Goal: Information Seeking & Learning: Learn about a topic

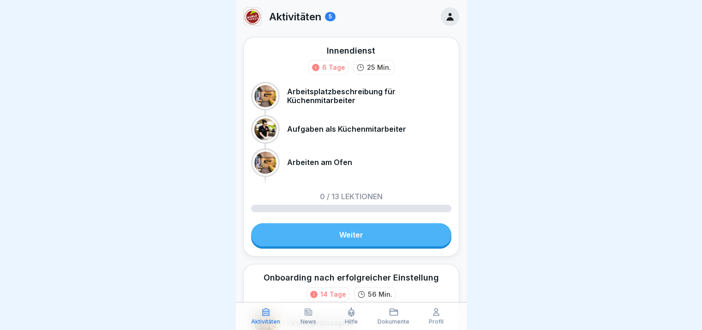
click at [322, 231] on link "Weiter" at bounding box center [351, 234] width 200 height 23
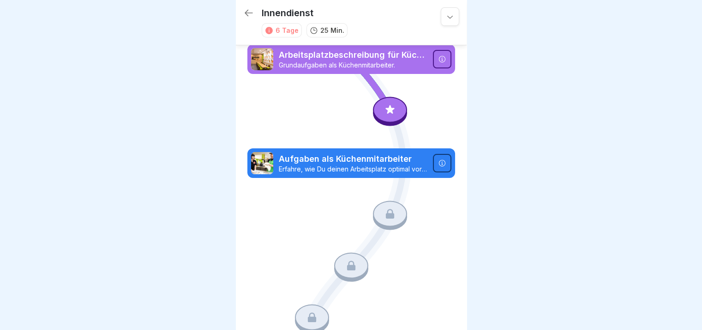
click at [390, 108] on icon at bounding box center [390, 109] width 12 height 12
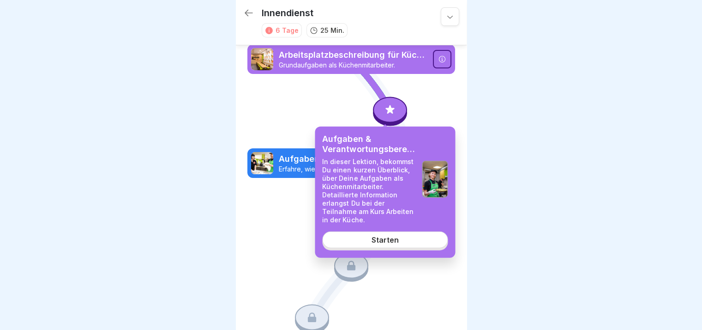
click at [393, 243] on div "Starten" at bounding box center [385, 239] width 27 height 8
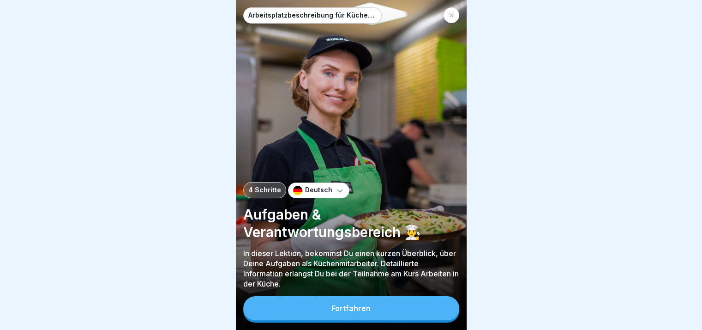
click at [386, 307] on button "Fortfahren" at bounding box center [351, 308] width 216 height 24
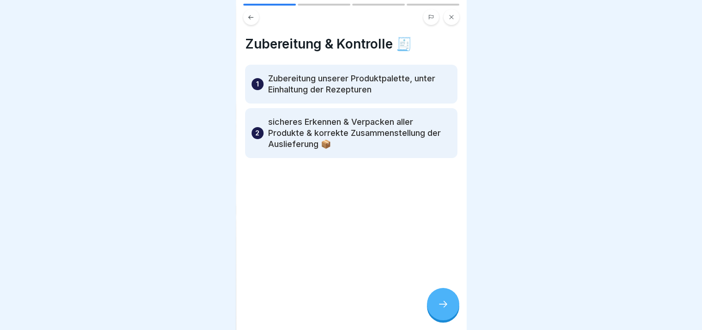
click at [438, 309] on icon at bounding box center [443, 303] width 11 height 11
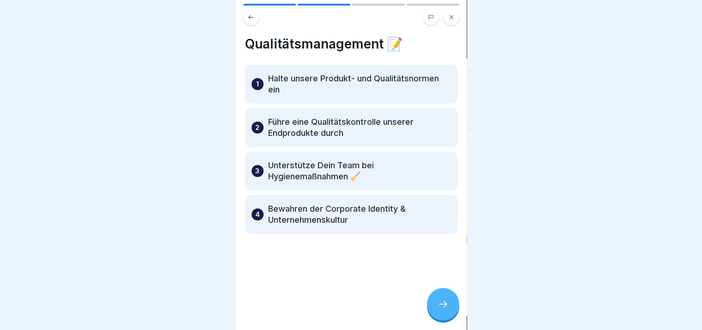
click at [438, 309] on icon at bounding box center [443, 303] width 11 height 11
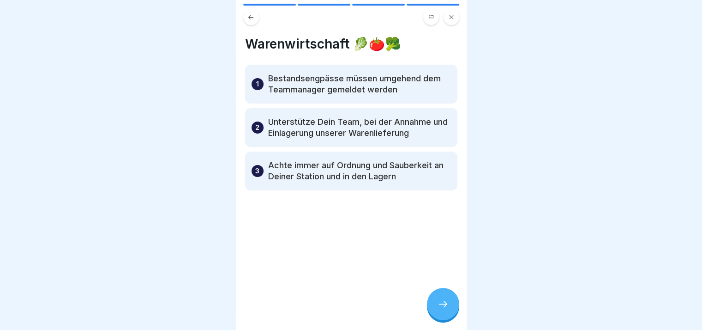
click at [438, 309] on icon at bounding box center [443, 303] width 11 height 11
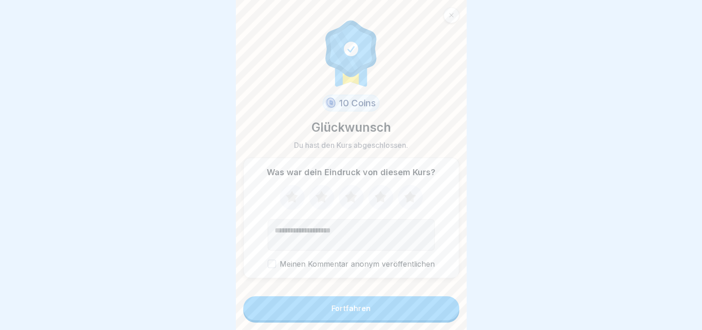
click at [438, 316] on button "Fortfahren" at bounding box center [351, 308] width 216 height 24
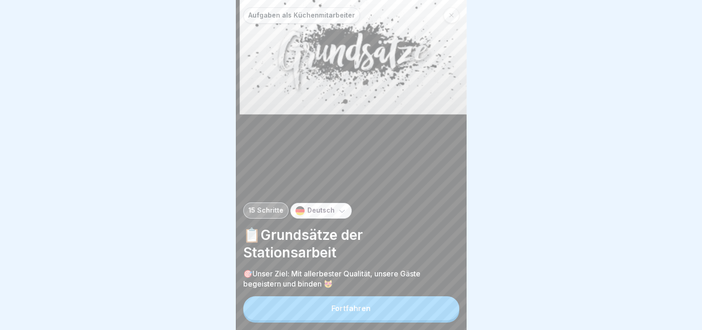
click at [438, 316] on button "Fortfahren" at bounding box center [351, 308] width 216 height 24
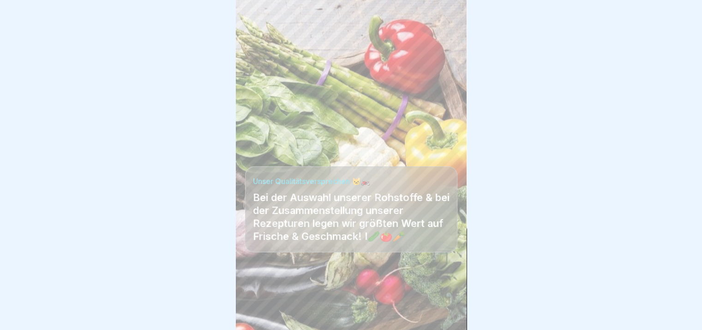
click at [438, 316] on div at bounding box center [351, 301] width 212 height 55
click at [431, 317] on div "Aufgaben als Küchenmitarbeiter 15 Schritte Deutsch 📋Grundsätze der Stationsarbe…" at bounding box center [351, 165] width 231 height 330
click at [431, 317] on div at bounding box center [443, 304] width 32 height 32
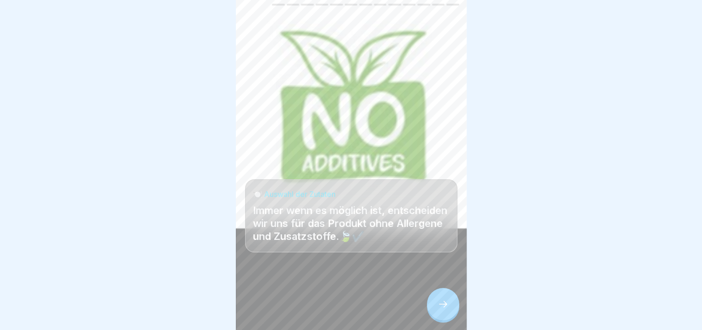
click at [431, 317] on div at bounding box center [443, 304] width 32 height 32
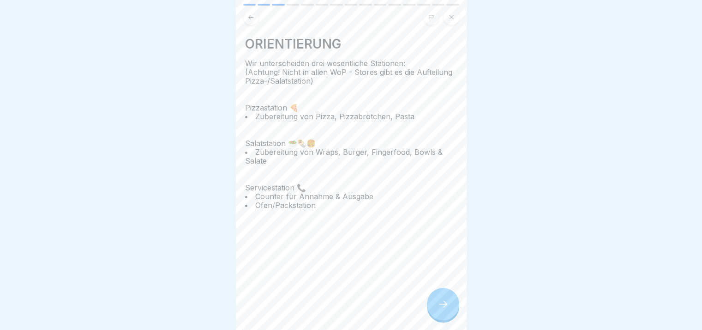
click at [430, 317] on div at bounding box center [443, 304] width 32 height 32
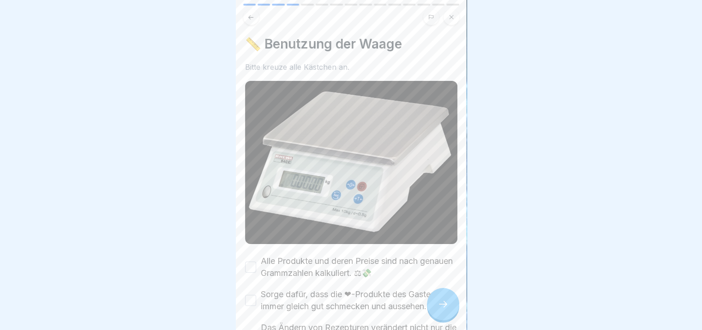
click at [430, 317] on div at bounding box center [443, 304] width 32 height 32
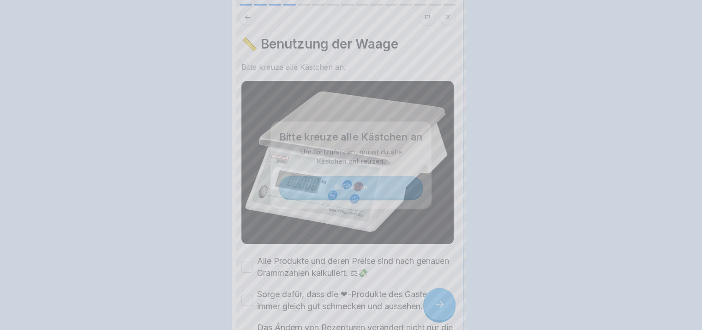
click at [430, 317] on div at bounding box center [351, 165] width 702 height 330
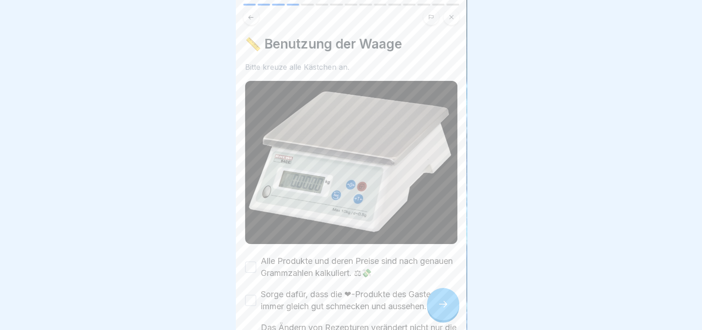
click at [310, 255] on label "Alle Produkte und deren Preise sind nach genauen Grammzahlen kalkuliert. ⚖💸" at bounding box center [359, 267] width 197 height 24
click at [256, 261] on button "Alle Produkte und deren Preise sind nach genauen Grammzahlen kalkuliert. ⚖💸" at bounding box center [250, 266] width 11 height 11
click at [311, 301] on label "Sorge dafür, dass die ❤-Produkte des Gastes immer gleich gut schmecken und auss…" at bounding box center [359, 300] width 197 height 24
click at [256, 301] on button "Sorge dafür, dass die ❤-Produkte des Gastes immer gleich gut schmecken und auss…" at bounding box center [250, 300] width 11 height 11
click at [446, 304] on div at bounding box center [443, 304] width 32 height 32
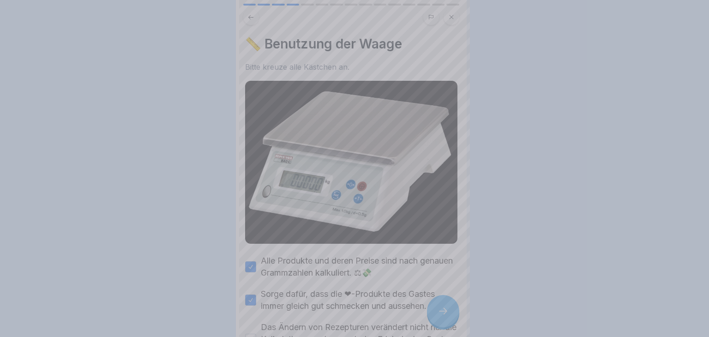
click at [446, 304] on div at bounding box center [354, 168] width 709 height 337
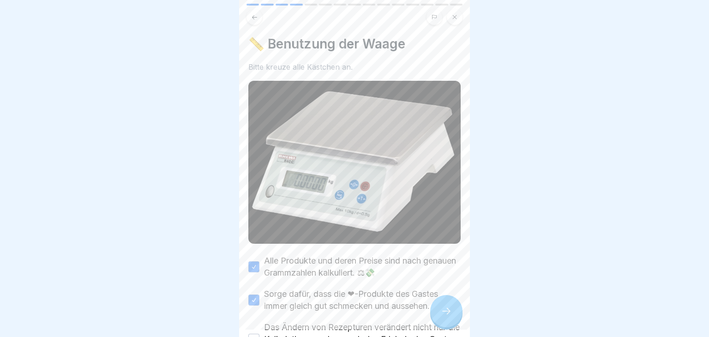
click at [446, 304] on div at bounding box center [446, 311] width 32 height 32
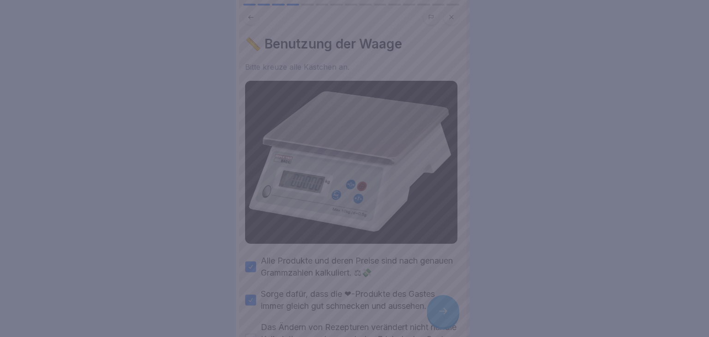
click at [460, 222] on div at bounding box center [354, 168] width 709 height 337
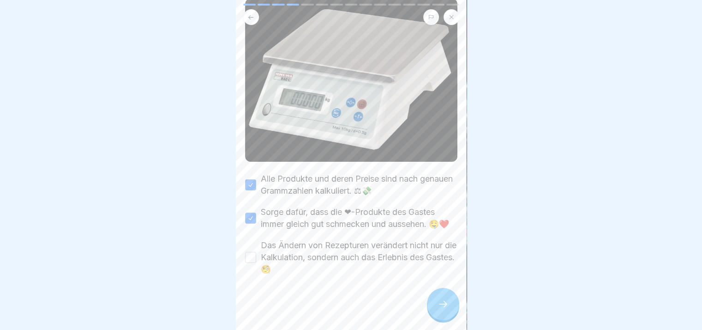
scroll to position [89, 0]
click at [388, 246] on label "Das Ändern von Rezepturen verändert nicht nur die Kalkulation, sondern auch das…" at bounding box center [359, 256] width 197 height 36
click at [256, 251] on button "Das Ändern von Rezepturen verändert nicht nur die Kalkulation, sondern auch das…" at bounding box center [250, 256] width 11 height 11
click at [438, 309] on icon at bounding box center [443, 303] width 11 height 11
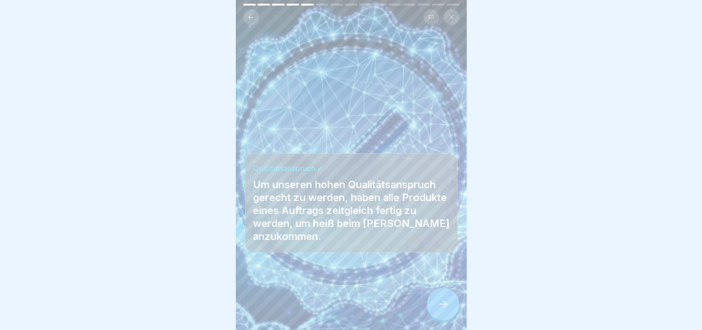
click at [438, 309] on icon at bounding box center [443, 303] width 11 height 11
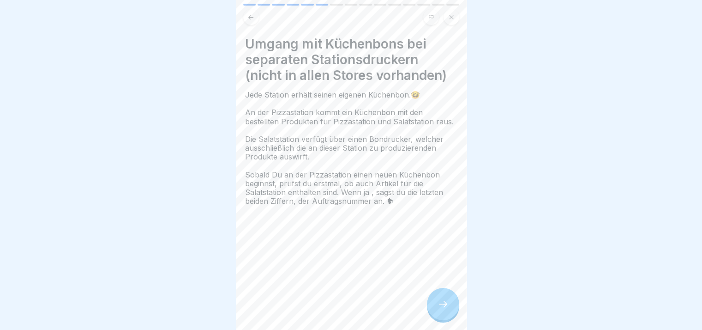
click at [438, 309] on icon at bounding box center [443, 303] width 11 height 11
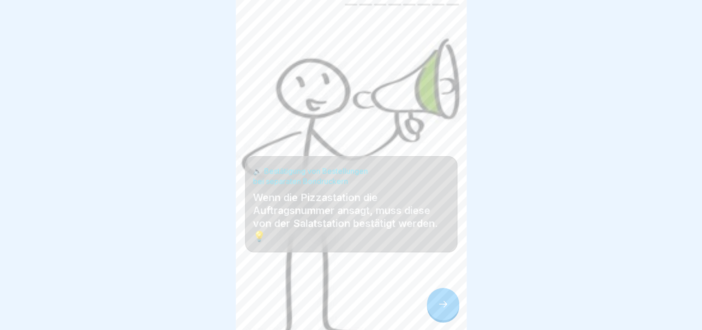
click at [438, 309] on icon at bounding box center [443, 303] width 11 height 11
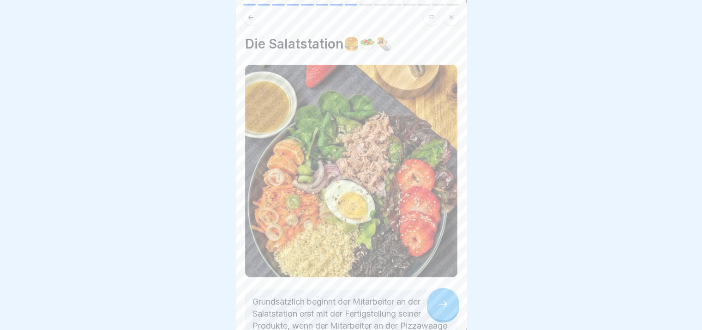
click at [438, 309] on icon at bounding box center [443, 303] width 11 height 11
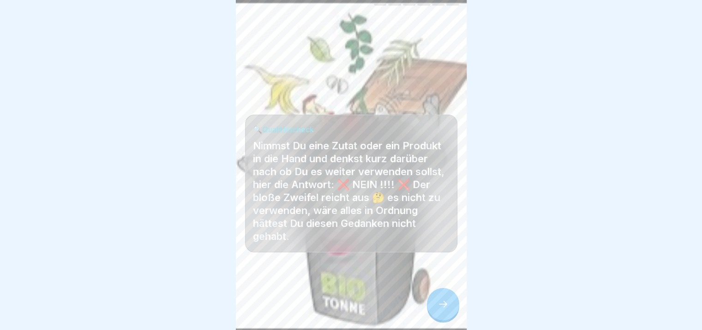
click at [438, 309] on icon at bounding box center [443, 303] width 11 height 11
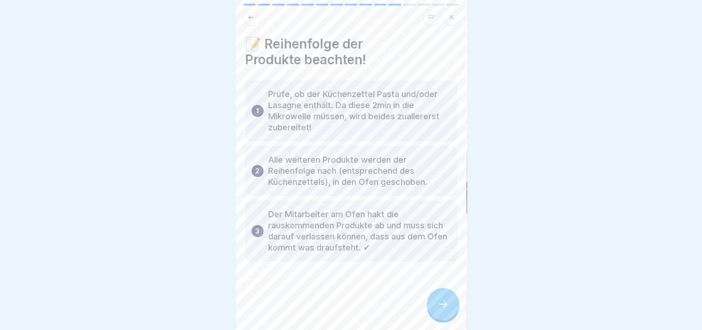
click at [438, 309] on icon at bounding box center [443, 303] width 11 height 11
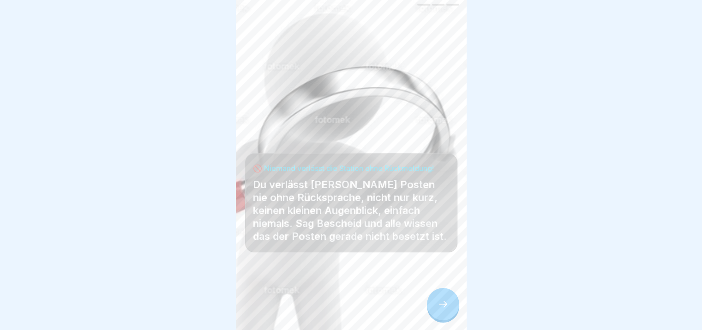
click at [438, 309] on icon at bounding box center [443, 303] width 11 height 11
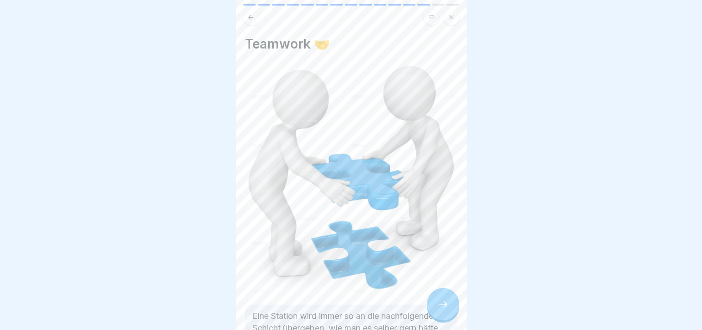
click at [438, 309] on icon at bounding box center [443, 303] width 11 height 11
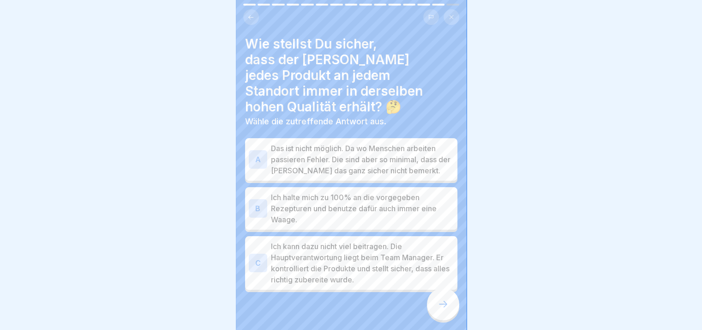
click at [438, 309] on icon at bounding box center [443, 303] width 11 height 11
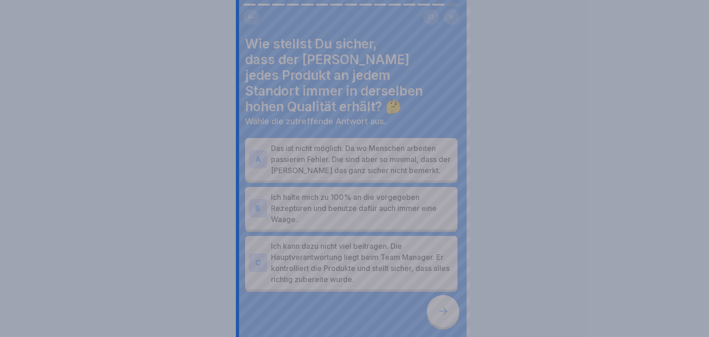
click at [437, 311] on div at bounding box center [354, 168] width 709 height 337
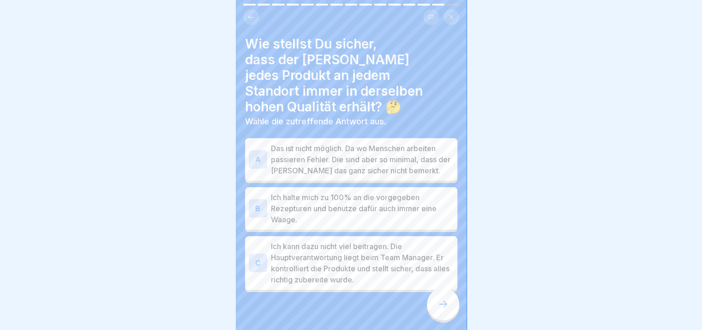
click at [358, 158] on p "Das ist nicht möglich. Da wo Menschen arbeiten passieren Fehler. Die sind aber …" at bounding box center [362, 159] width 183 height 33
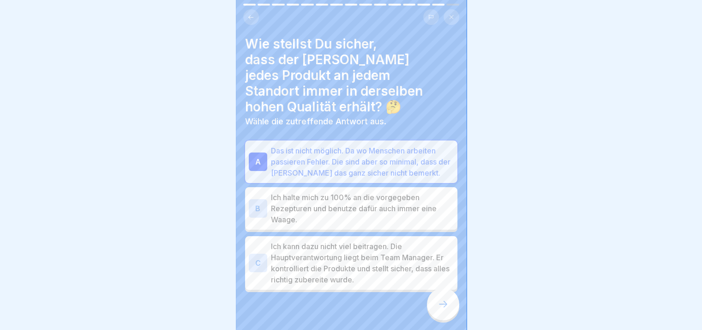
click at [443, 309] on icon at bounding box center [443, 303] width 11 height 11
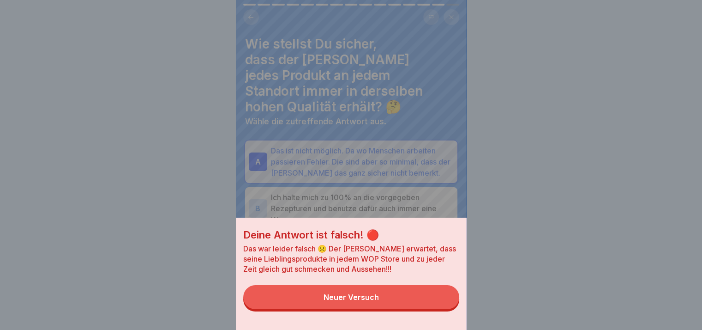
click at [436, 309] on button "Neuer Versuch" at bounding box center [351, 297] width 216 height 24
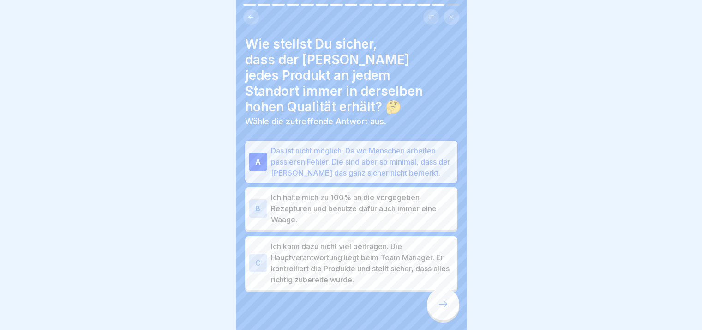
click at [405, 192] on p "Ich halte mich zu 100% an die vorgegeben Rezepturen und benutze dafür auch imme…" at bounding box center [362, 208] width 183 height 33
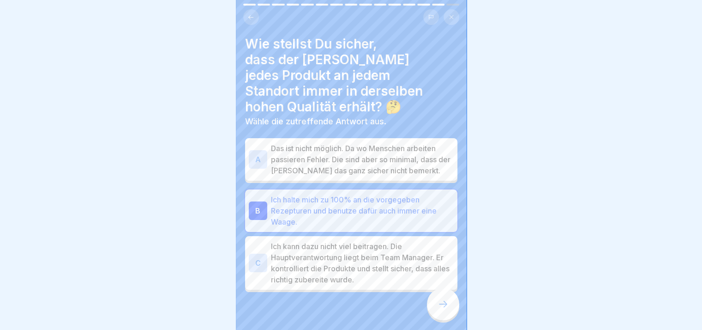
click at [441, 309] on icon at bounding box center [443, 303] width 11 height 11
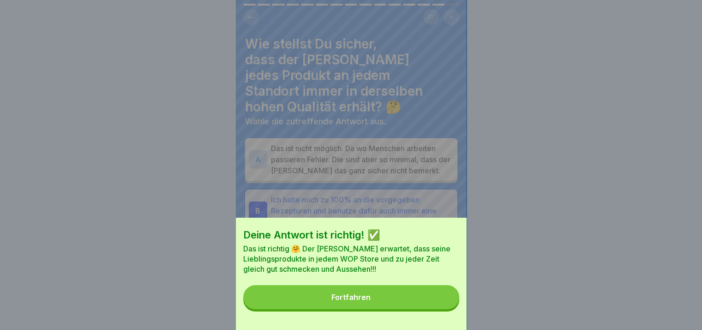
click at [421, 305] on button "Fortfahren" at bounding box center [351, 297] width 216 height 24
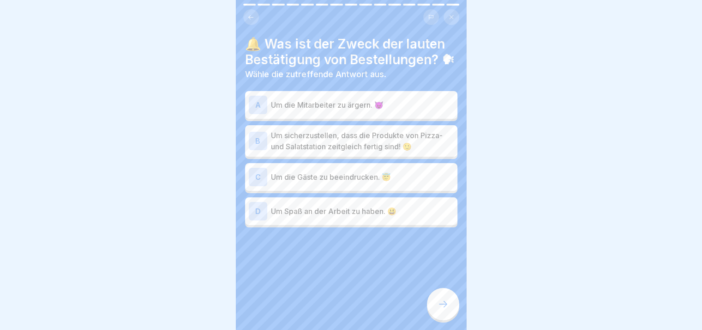
click at [454, 313] on div at bounding box center [443, 304] width 32 height 32
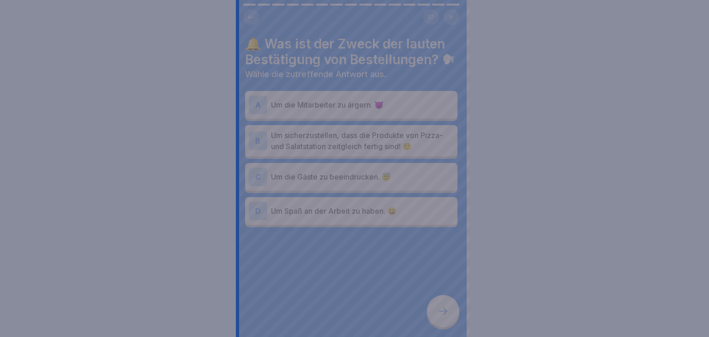
click at [454, 313] on div at bounding box center [354, 168] width 709 height 337
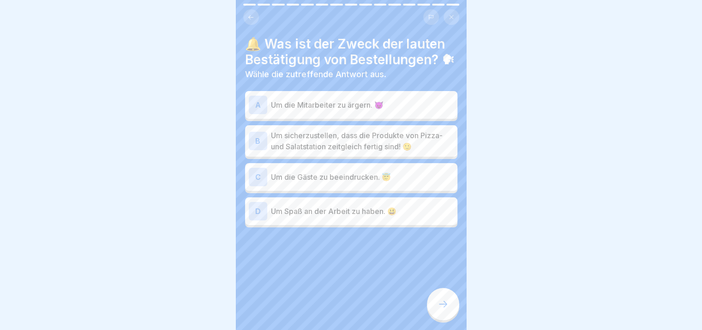
click at [408, 186] on div "C Um die Gäste zu beeindrucken. 😇" at bounding box center [351, 177] width 205 height 18
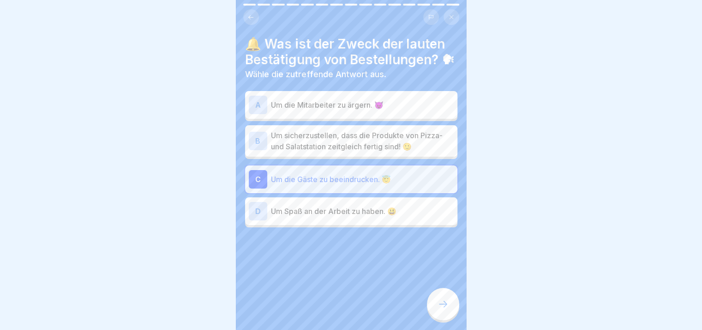
click at [388, 152] on p "Um sicherzustellen, dass die Produkte von Pizza- und Salatstation zeitgleich fe…" at bounding box center [362, 141] width 183 height 22
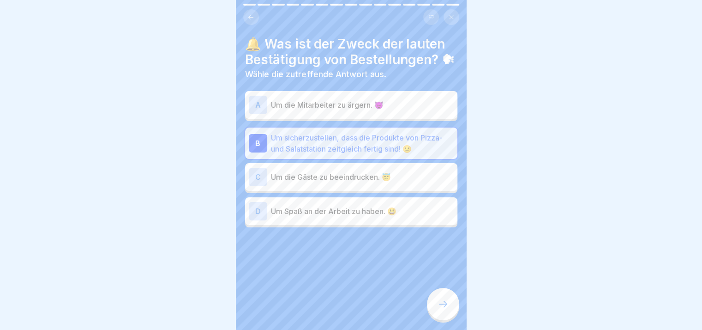
click at [379, 110] on p "Um die Mitarbeiter zu ärgern. 😈" at bounding box center [362, 104] width 183 height 11
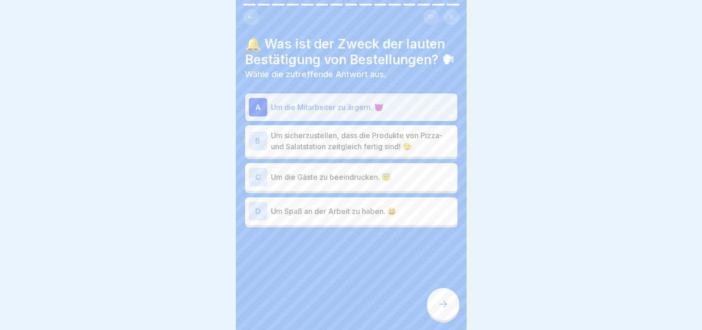
click at [426, 313] on div "🔔 Was ist der Zweck der lauten Bestätigung von Bestellungen? 🗣 Wähle die zutref…" at bounding box center [351, 165] width 231 height 330
click at [436, 313] on div at bounding box center [443, 304] width 32 height 32
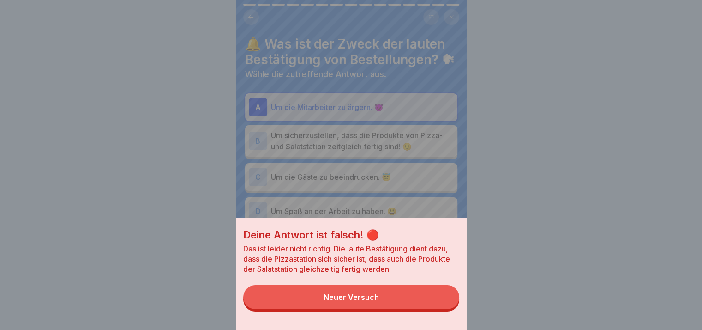
click at [421, 307] on button "Neuer Versuch" at bounding box center [351, 297] width 216 height 24
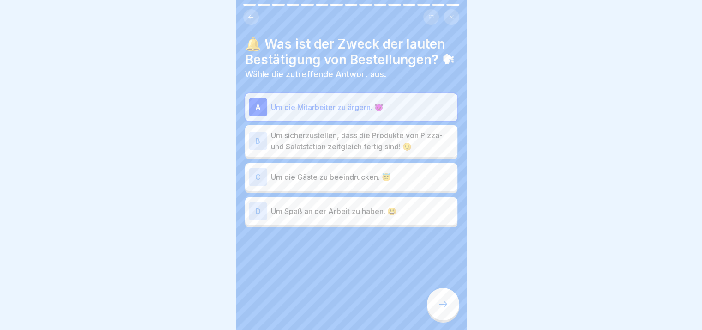
click at [398, 152] on p "Um sicherzustellen, dass die Produkte von Pizza- und Salatstation zeitgleich fe…" at bounding box center [362, 141] width 183 height 22
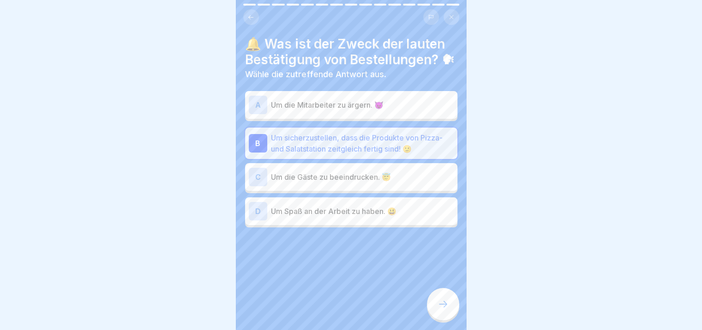
click at [441, 309] on icon at bounding box center [443, 303] width 11 height 11
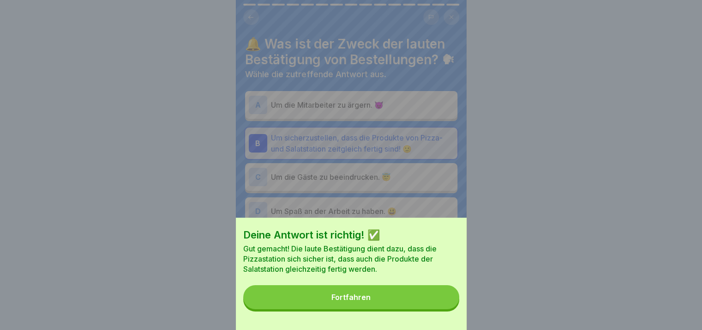
click at [441, 309] on button "Fortfahren" at bounding box center [351, 297] width 216 height 24
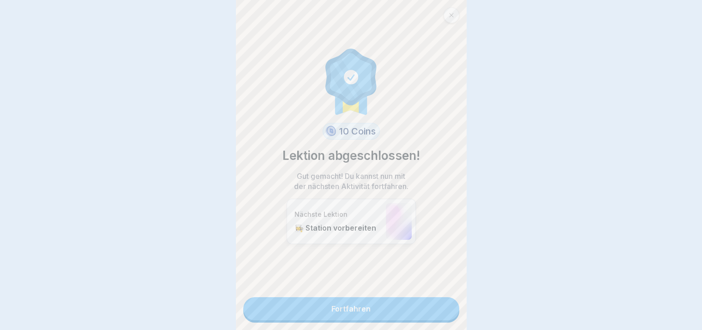
click at [441, 312] on div "Deine Antwort ist richtig! ✅ Gut gemacht! Die laute Bestätigung dient dazu, das…" at bounding box center [351, 165] width 702 height 330
click at [441, 312] on link "Fortfahren" at bounding box center [351, 308] width 216 height 23
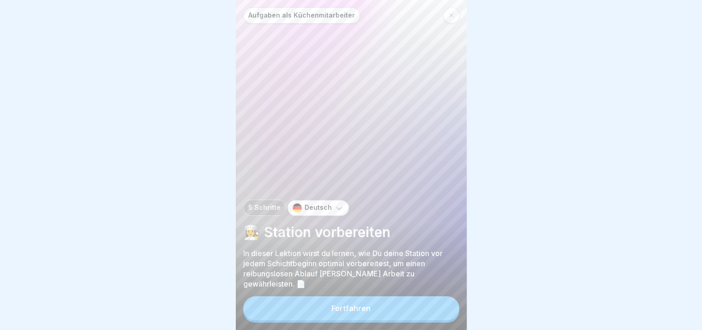
click at [441, 312] on button "Fortfahren" at bounding box center [351, 308] width 216 height 24
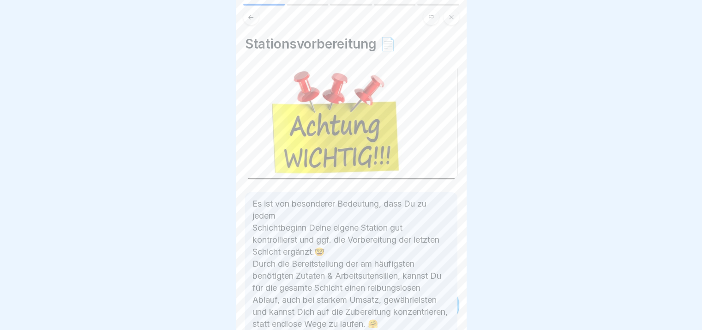
click at [236, 312] on div "Aufgaben als Küchenmitarbeiter 5 Schritte Deutsch 👩‍🍳 Station vorbereiten In di…" at bounding box center [120, 165] width 231 height 330
click at [441, 312] on div "Aufgaben als Küchenmitarbeiter 5 Schritte Deutsch 👩‍🍳 Station vorbereiten In di…" at bounding box center [351, 165] width 231 height 330
click at [441, 309] on icon at bounding box center [443, 303] width 11 height 11
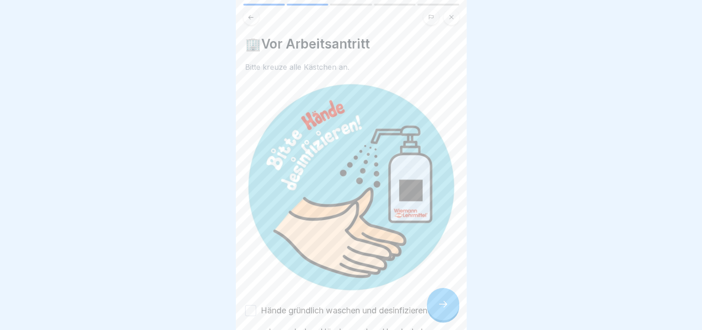
click at [441, 309] on icon at bounding box center [443, 303] width 11 height 11
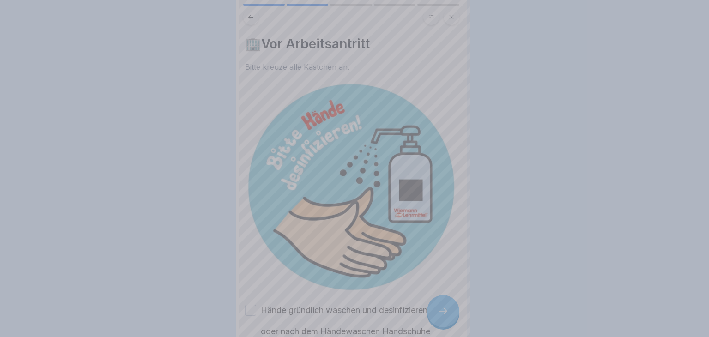
click at [441, 312] on div at bounding box center [354, 168] width 709 height 337
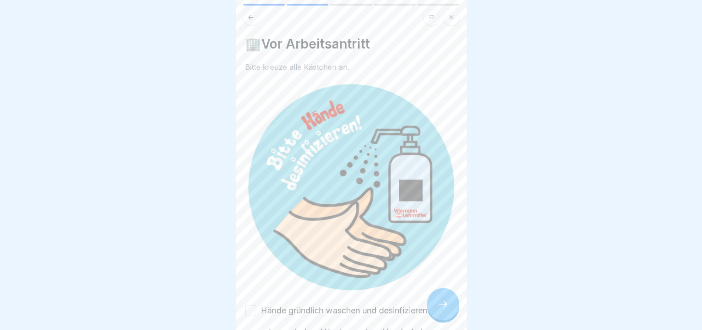
click at [441, 309] on icon at bounding box center [443, 303] width 11 height 11
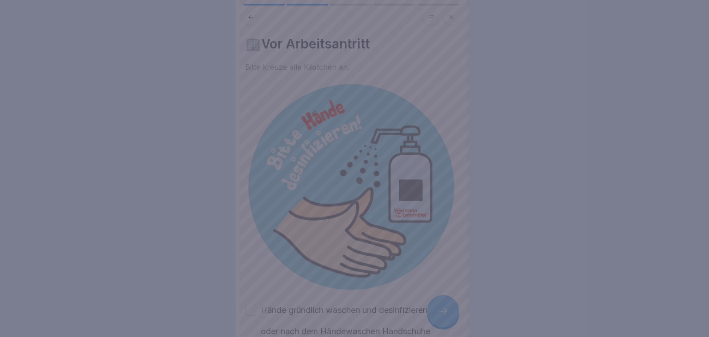
click at [437, 309] on div at bounding box center [354, 168] width 709 height 337
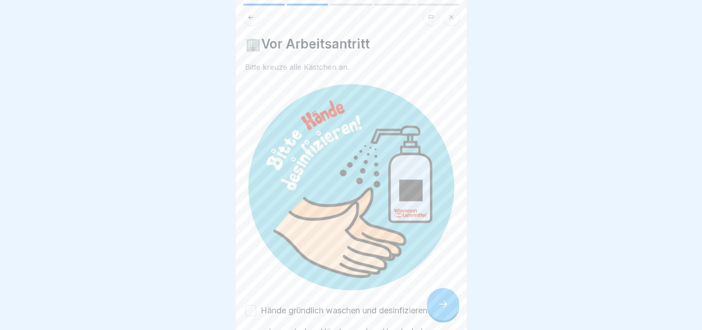
click at [382, 304] on label "Hände gründlich waschen und desinfizieren 👏🚰" at bounding box center [355, 310] width 189 height 12
click at [256, 305] on button "Hände gründlich waschen und desinfizieren 👏🚰" at bounding box center [250, 310] width 11 height 11
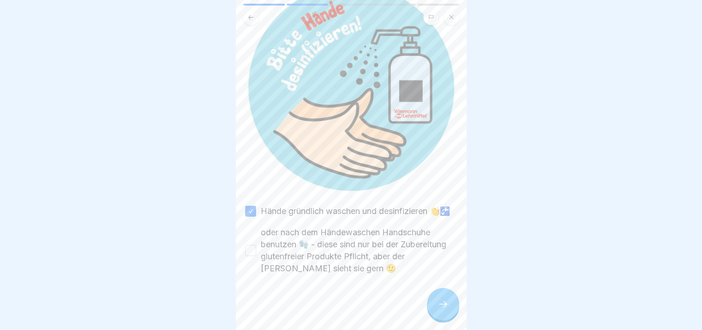
click at [386, 258] on label "oder nach dem Händewaschen Handschuhe benutzen 🧤 - diese sind nur bei der Zuber…" at bounding box center [359, 250] width 197 height 48
click at [256, 256] on button "oder nach dem Händewaschen Handschuhe benutzen 🧤 - diese sind nur bei der Zuber…" at bounding box center [250, 250] width 11 height 11
click at [439, 309] on icon at bounding box center [443, 303] width 11 height 11
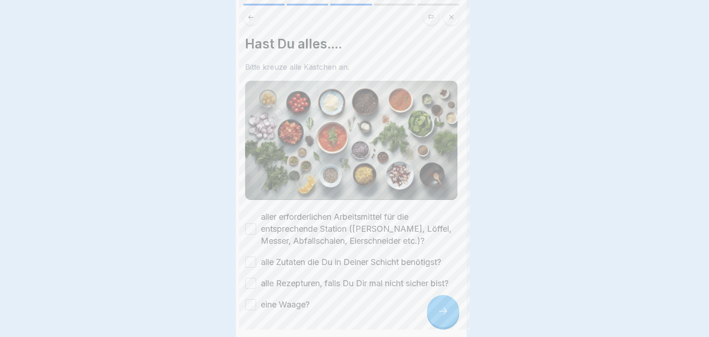
click at [439, 309] on div at bounding box center [354, 168] width 709 height 337
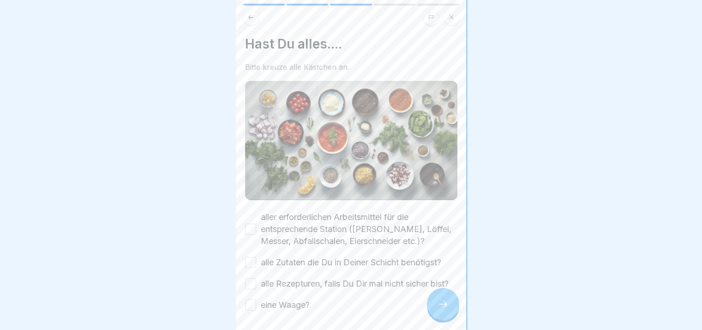
click at [316, 218] on label "aller erforderlichen Arbeitsmittel für die entsprechende Station ([PERSON_NAME]…" at bounding box center [359, 229] width 197 height 36
click at [256, 223] on button "aller erforderlichen Arbeitsmittel für die entsprechende Station ([PERSON_NAME]…" at bounding box center [250, 228] width 11 height 11
click at [307, 256] on label "alle Zutaten die Du in Deiner Schicht benötigst?" at bounding box center [351, 262] width 181 height 12
click at [256, 257] on button "alle Zutaten die Du in Deiner Schicht benötigst?" at bounding box center [250, 262] width 11 height 11
click at [311, 284] on label "alle Rezepturen, falls Du Dir mal nicht sicher bist?" at bounding box center [355, 283] width 188 height 12
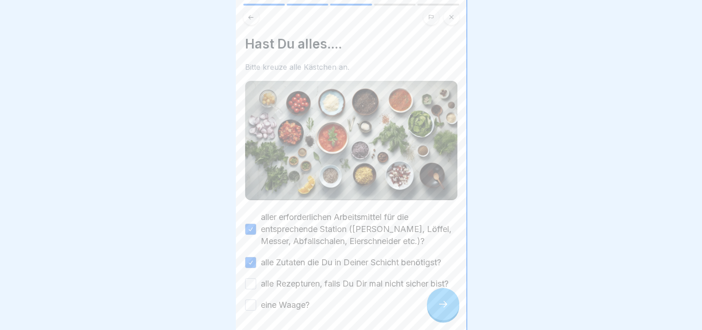
click at [256, 284] on button "alle Rezepturen, falls Du Dir mal nicht sicher bist?" at bounding box center [250, 283] width 11 height 11
click at [303, 311] on label "eine Waage?" at bounding box center [285, 305] width 49 height 12
click at [256, 310] on button "eine Waage?" at bounding box center [250, 304] width 11 height 11
click at [441, 309] on icon at bounding box center [443, 303] width 11 height 11
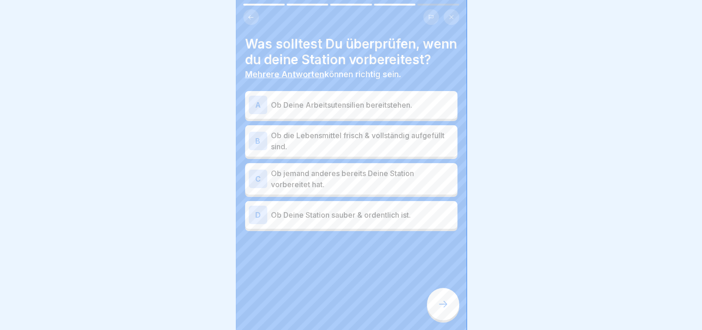
click at [441, 309] on icon at bounding box center [443, 303] width 11 height 11
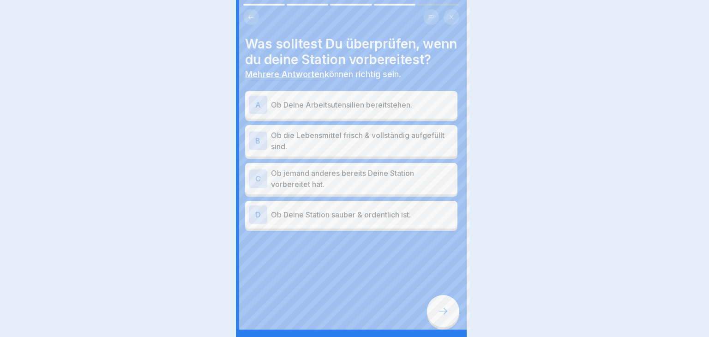
click at [441, 315] on div at bounding box center [354, 168] width 709 height 337
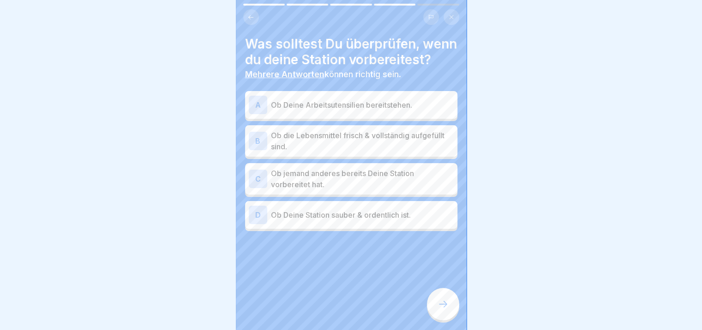
click at [361, 185] on p "Ob jemand anderes bereits Deine Station vorbereitet hat." at bounding box center [362, 179] width 183 height 22
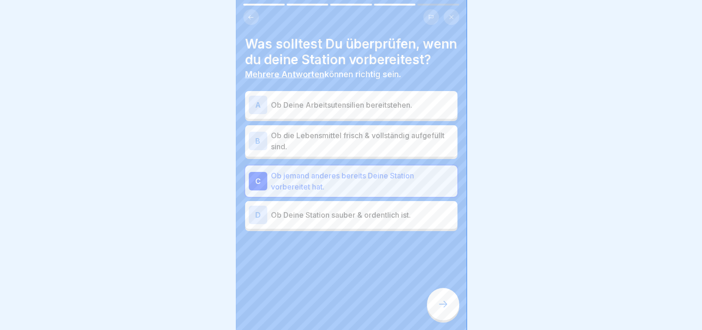
click at [349, 152] on p "Ob die Lebensmittel frisch & vollständig aufgefüllt sind." at bounding box center [362, 141] width 183 height 22
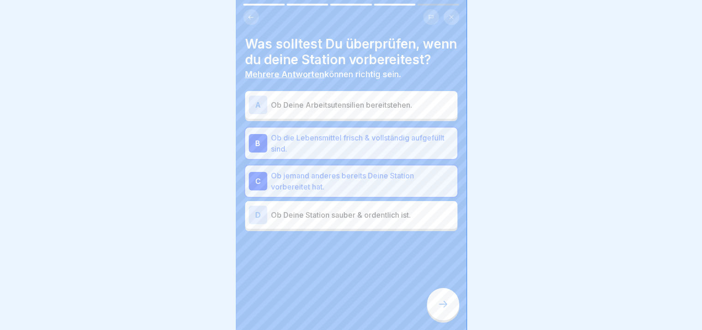
click at [355, 119] on div "A Ob Deine Arbeitsutensilien bereitstehen." at bounding box center [351, 105] width 212 height 28
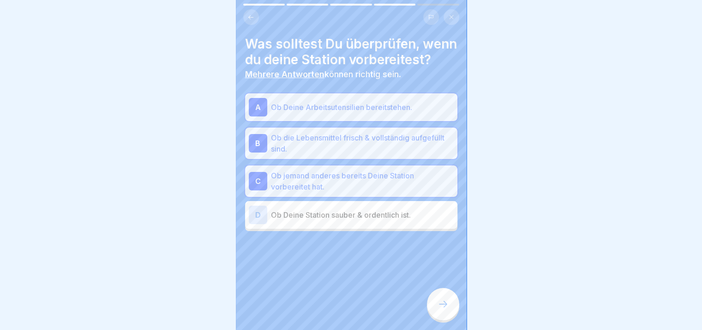
click at [379, 222] on div "D Ob Deine Station sauber & ordentlich ist." at bounding box center [351, 214] width 205 height 18
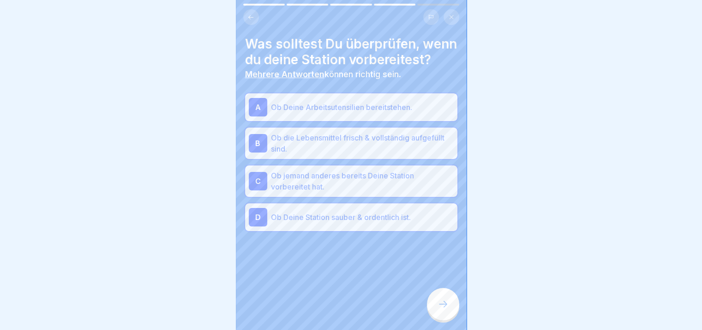
click at [430, 303] on div at bounding box center [443, 304] width 32 height 32
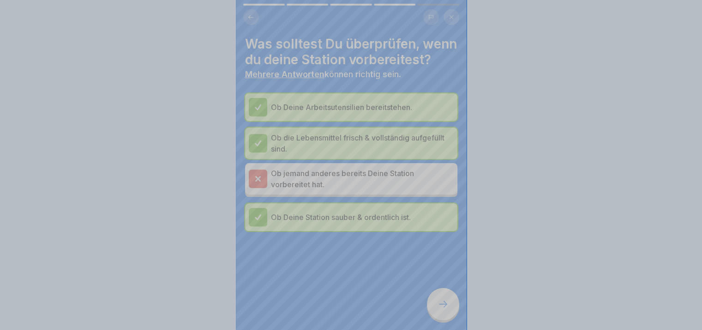
click at [430, 303] on div "Deine Antwort ist falsch! 🔴 Das war leider falsch! Du überprüfst Deine Station …" at bounding box center [351, 313] width 231 height 330
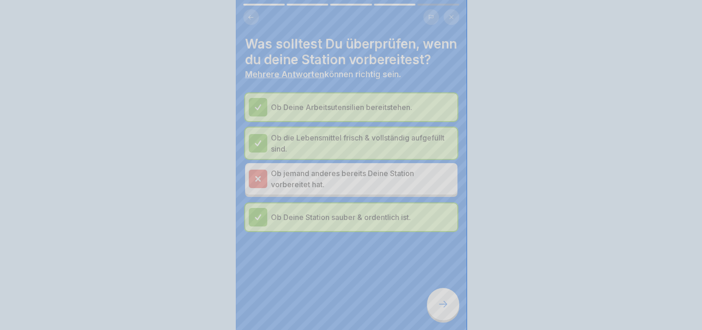
click at [430, 303] on div "Deine Antwort ist falsch! 🔴 Das war leider falsch! Du überprüfst Deine Station …" at bounding box center [351, 165] width 702 height 330
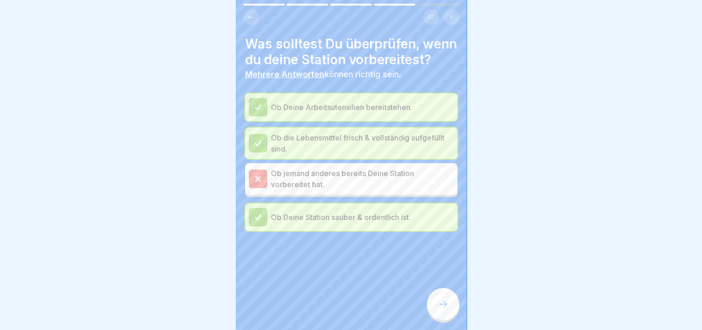
click at [430, 303] on div at bounding box center [443, 304] width 32 height 32
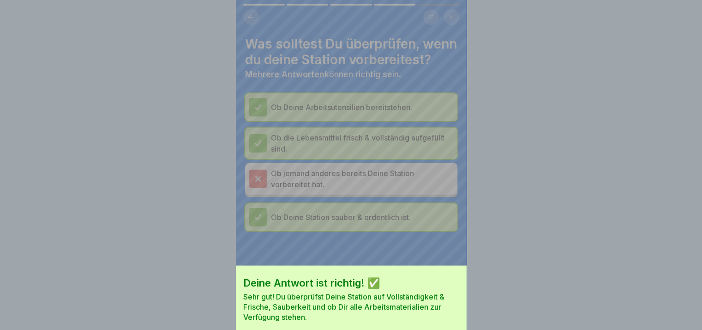
click at [430, 303] on div "Deine Antwort ist richtig! ✅ Sehr gut! Du überprüfst Deine Station auf Vollstän…" at bounding box center [351, 213] width 231 height 330
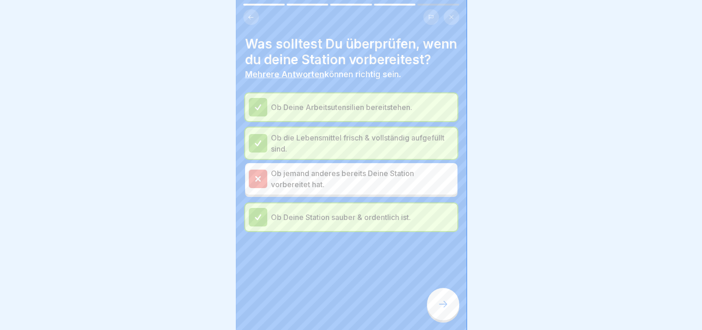
click at [430, 303] on div at bounding box center [443, 304] width 32 height 32
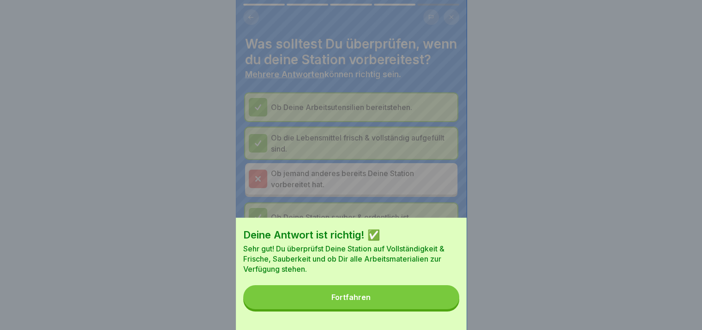
click at [430, 303] on button "Fortfahren" at bounding box center [351, 297] width 216 height 24
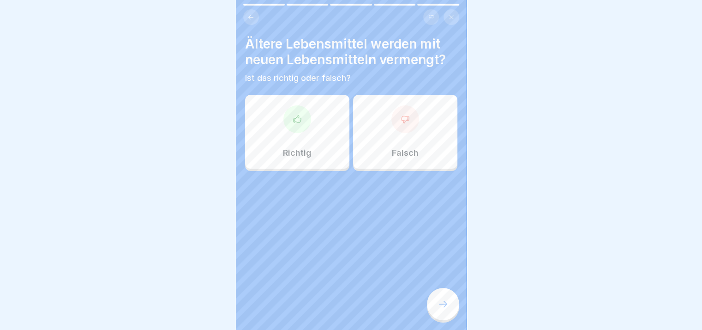
click at [443, 309] on icon at bounding box center [443, 303] width 11 height 11
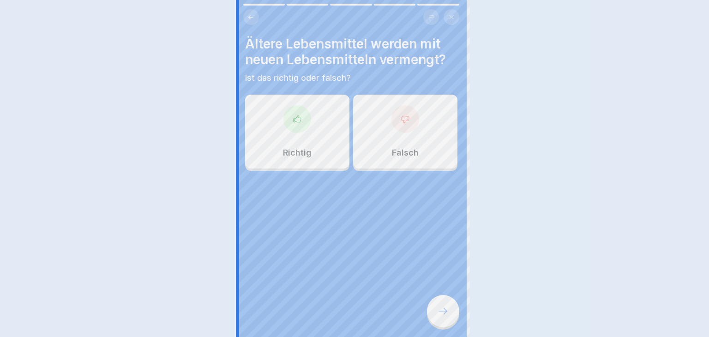
click at [443, 311] on div at bounding box center [354, 168] width 709 height 337
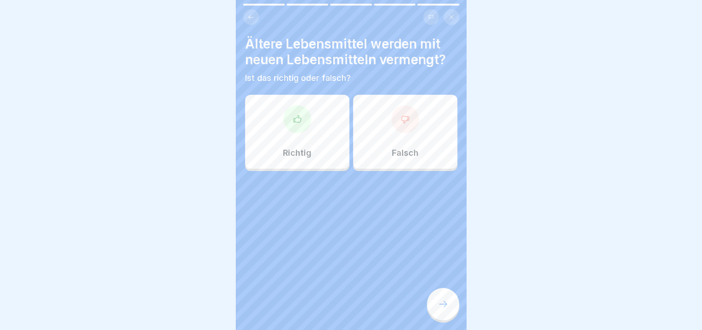
click at [319, 137] on div "Richtig" at bounding box center [297, 132] width 104 height 74
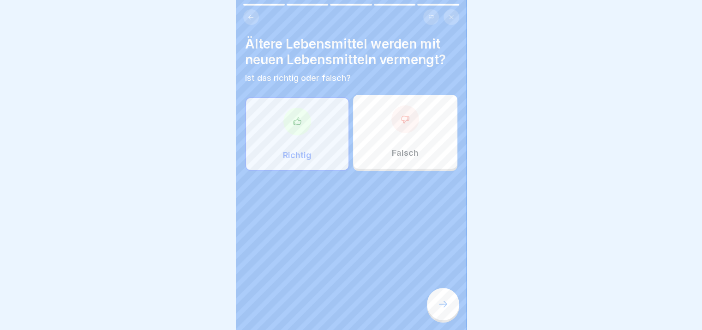
click at [441, 304] on div at bounding box center [443, 304] width 32 height 32
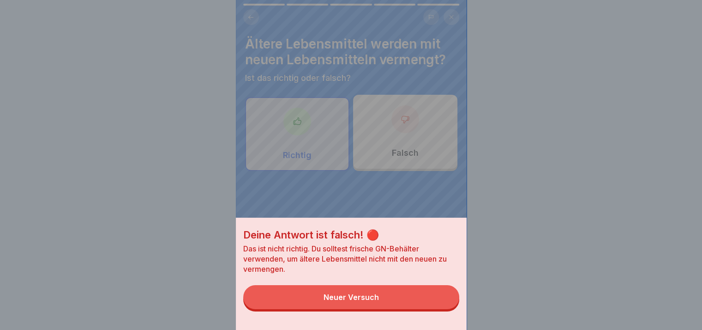
click at [441, 304] on div "Deine Antwort ist falsch! 🔴 Das ist nicht richtig. Du solltest frische GN-Behäl…" at bounding box center [351, 273] width 231 height 112
click at [441, 304] on button "Neuer Versuch" at bounding box center [351, 297] width 216 height 24
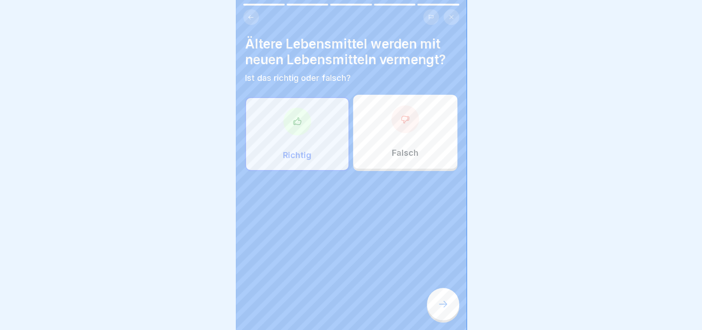
click at [397, 132] on div at bounding box center [405, 119] width 28 height 28
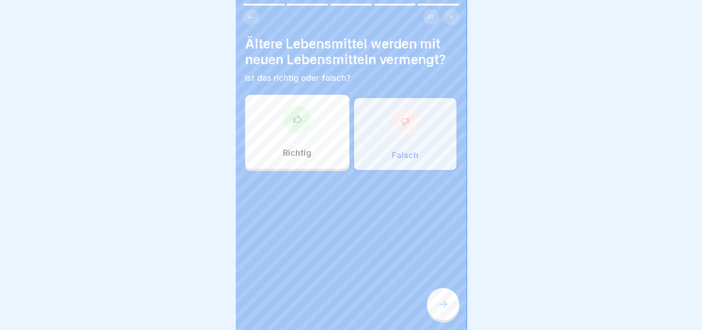
click at [443, 309] on icon at bounding box center [443, 303] width 11 height 11
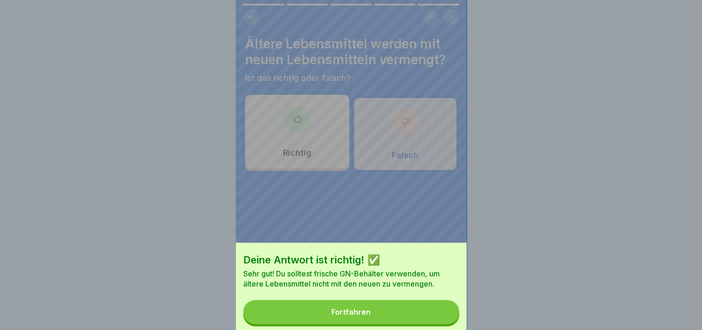
click at [443, 309] on div "Deine Antwort ist richtig! ✅ Sehr gut! Du solltest frische GN-Behälter verwende…" at bounding box center [351, 180] width 231 height 330
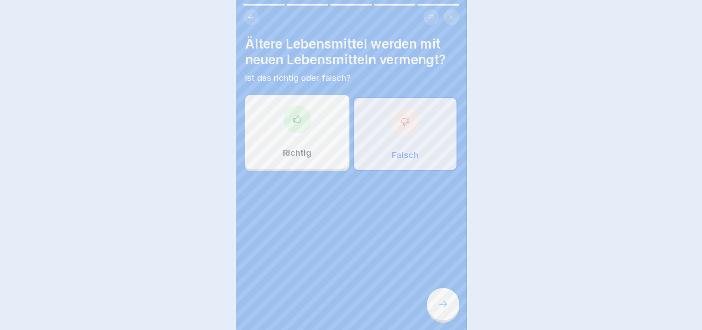
click at [443, 309] on div "Deine Antwort ist richtig! ✅ Sehr gut! Du solltest frische GN-Behälter verwende…" at bounding box center [351, 165] width 702 height 330
click at [443, 309] on icon at bounding box center [443, 303] width 11 height 11
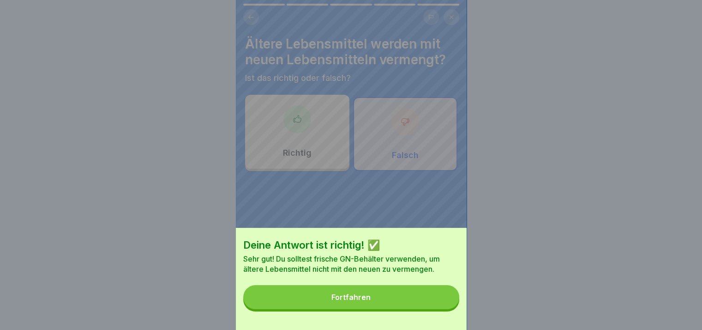
click at [443, 309] on button "Fortfahren" at bounding box center [351, 297] width 216 height 24
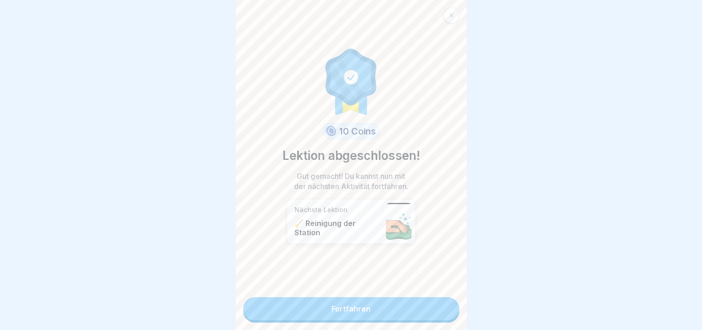
click at [443, 309] on link "Fortfahren" at bounding box center [351, 308] width 216 height 23
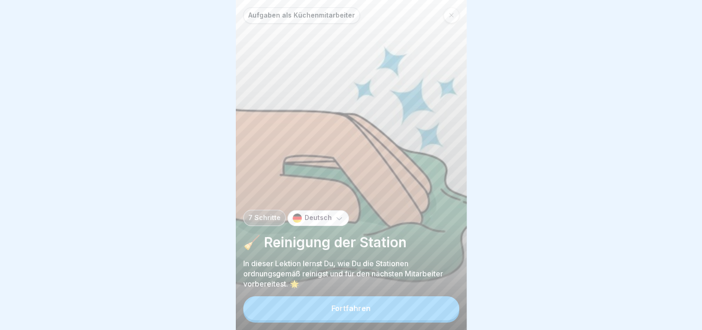
click at [443, 309] on button "Fortfahren" at bounding box center [351, 308] width 216 height 24
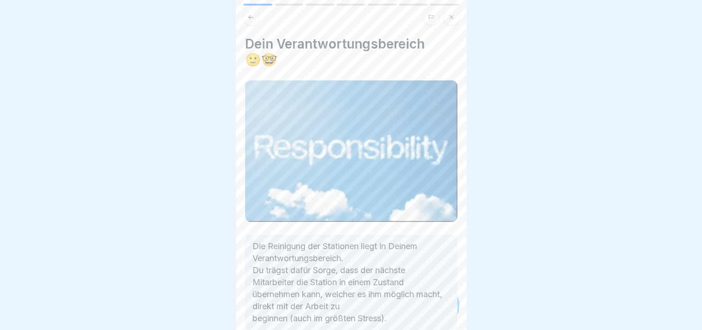
click at [443, 309] on p "Die Reinigung der Stationen liegt in Deinem Verantwortungsbereich. Du trägst da…" at bounding box center [352, 282] width 198 height 84
click at [443, 309] on div "Aufgaben als Küchenmitarbeiter 7 Schritte Deutsch 🧹 Reinigung der Station In di…" at bounding box center [351, 165] width 231 height 330
click at [443, 309] on icon at bounding box center [443, 303] width 11 height 11
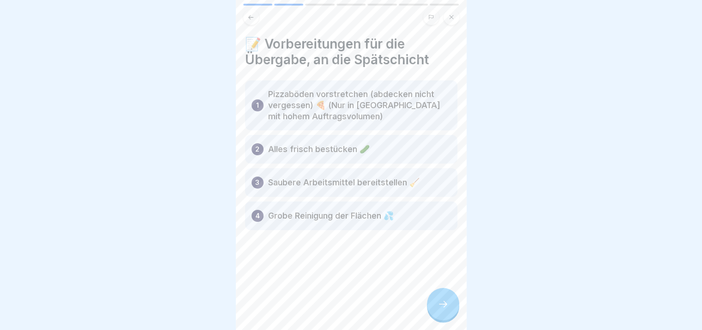
click at [443, 309] on icon at bounding box center [443, 303] width 11 height 11
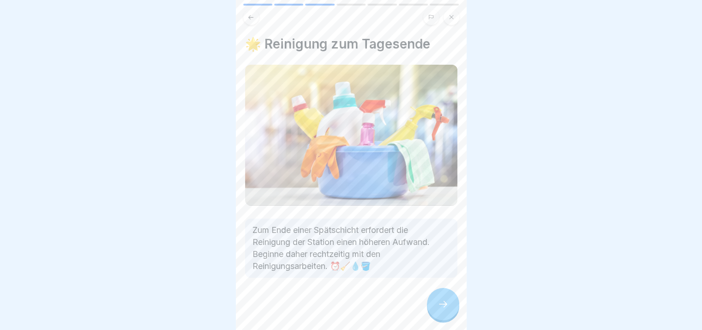
click at [443, 309] on icon at bounding box center [443, 303] width 11 height 11
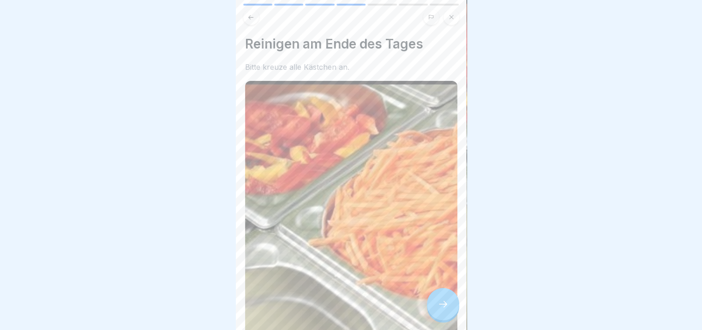
click at [443, 309] on icon at bounding box center [443, 303] width 11 height 11
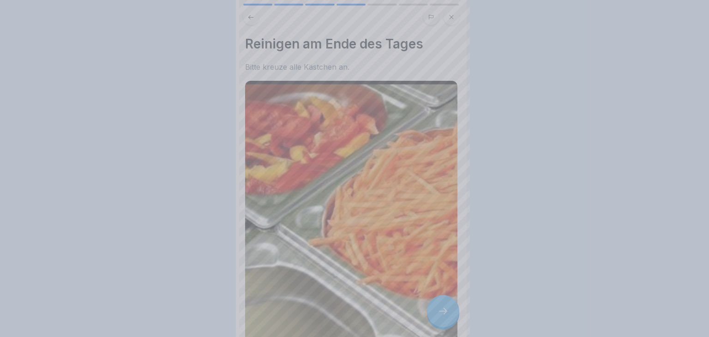
click at [443, 309] on div at bounding box center [354, 168] width 709 height 337
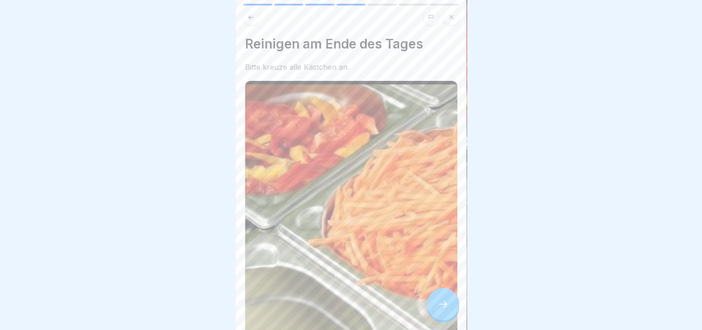
drag, startPoint x: 467, startPoint y: 121, endPoint x: 472, endPoint y: 214, distance: 92.9
click at [470, 227] on div at bounding box center [351, 165] width 702 height 330
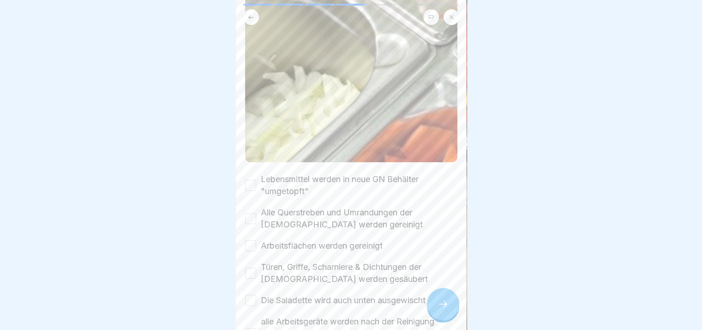
scroll to position [315, 0]
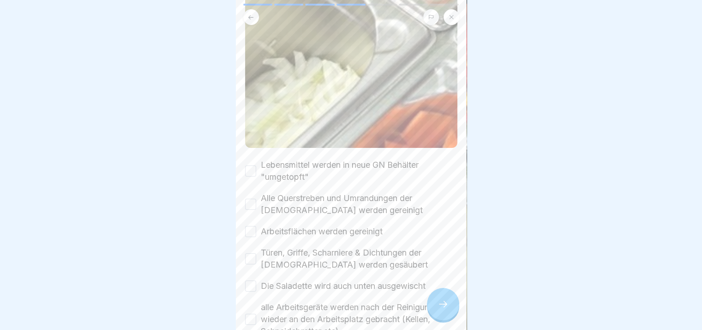
click at [333, 165] on label "Lebensmittel werden in neue GN Behälter "umgetopft"" at bounding box center [359, 171] width 197 height 24
click at [256, 165] on button "Lebensmittel werden in neue GN Behälter "umgetopft"" at bounding box center [250, 170] width 11 height 11
click at [319, 200] on label "Alle Querstreben und Umrandungen der [DEMOGRAPHIC_DATA] werden gereinigt" at bounding box center [359, 204] width 197 height 24
click at [256, 200] on button "Alle Querstreben und Umrandungen der [DEMOGRAPHIC_DATA] werden gereinigt" at bounding box center [250, 204] width 11 height 11
click at [313, 227] on div "Lebensmittel werden in neue GN Behälter "umgetopft" Alle Querstreben und Umrand…" at bounding box center [351, 248] width 212 height 178
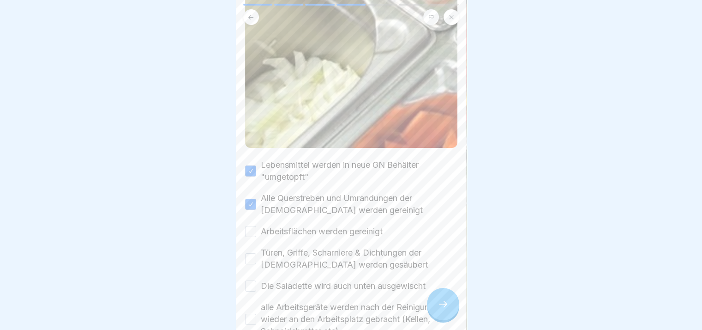
click at [311, 247] on label "Türen, Griffe, Scharniere & Dichtungen der [DEMOGRAPHIC_DATA] werden gesäubert" at bounding box center [359, 259] width 197 height 24
click at [256, 253] on button "Türen, Griffe, Scharniere & Dichtungen der [DEMOGRAPHIC_DATA] werden gesäubert" at bounding box center [250, 258] width 11 height 11
click at [292, 225] on label "Arbeitsflächen werden gereinigt" at bounding box center [322, 231] width 122 height 12
click at [256, 226] on button "Arbeitsflächen werden gereinigt" at bounding box center [250, 231] width 11 height 11
click at [313, 280] on label "Die Saladette wird auch unten ausgewischt" at bounding box center [343, 286] width 165 height 12
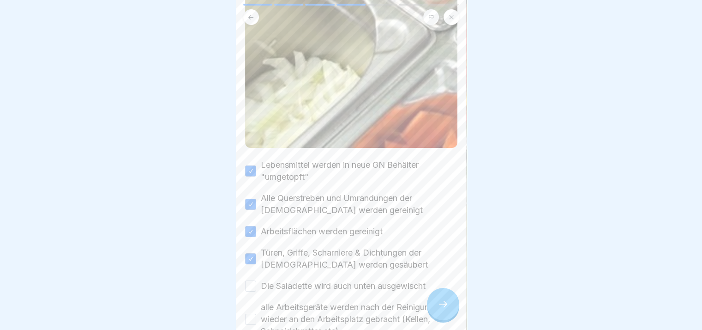
click at [256, 280] on button "Die Saladette wird auch unten ausgewischt" at bounding box center [250, 285] width 11 height 11
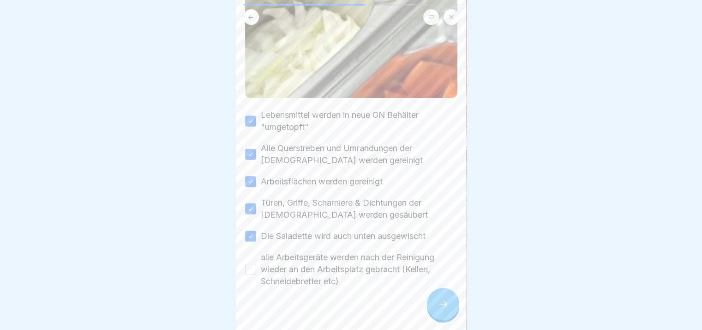
click at [375, 266] on label "alle Arbeitsgeräte werden nach der Reinigung wieder an den Arbeitsplatz gebrach…" at bounding box center [359, 269] width 197 height 36
click at [256, 266] on button "alle Arbeitsgeräte werden nach der Reinigung wieder an den Arbeitsplatz gebrach…" at bounding box center [250, 269] width 11 height 11
click at [435, 316] on div at bounding box center [443, 304] width 32 height 32
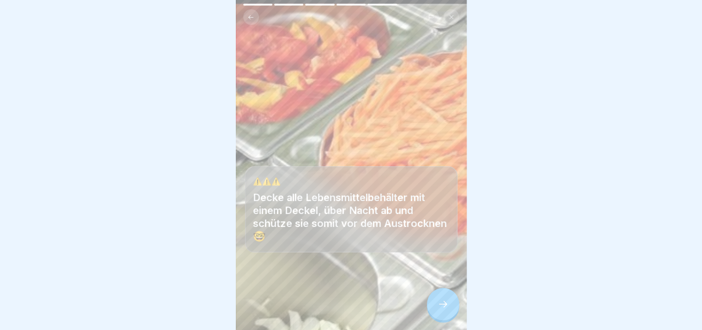
click at [435, 316] on div at bounding box center [443, 304] width 32 height 32
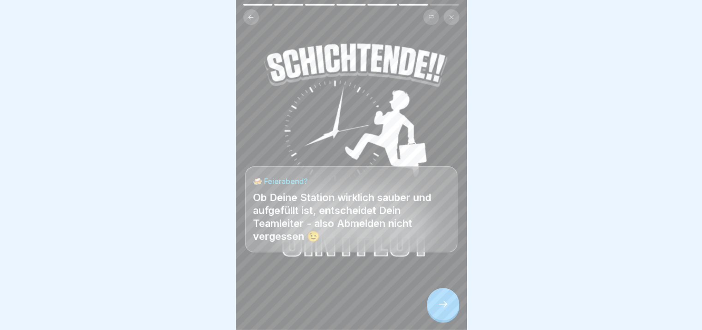
click at [435, 316] on div at bounding box center [443, 304] width 32 height 32
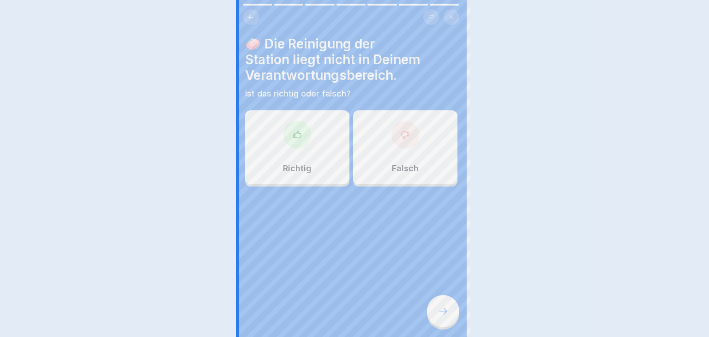
click at [435, 316] on div at bounding box center [354, 168] width 709 height 337
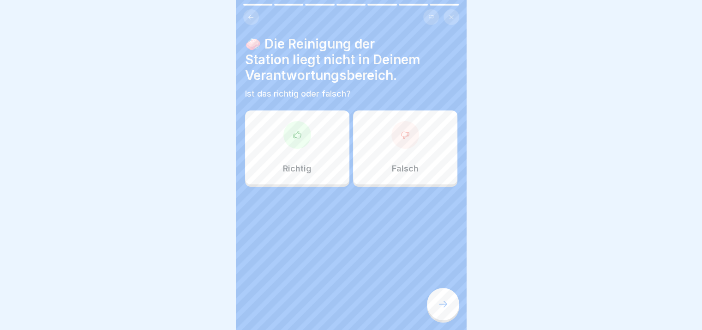
click at [323, 172] on div "Richtig" at bounding box center [297, 147] width 104 height 74
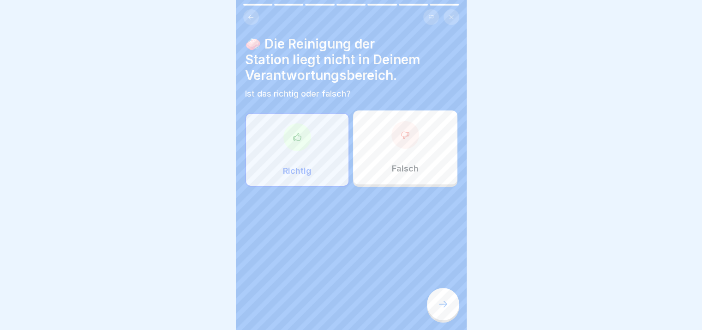
click at [434, 309] on div at bounding box center [443, 304] width 32 height 32
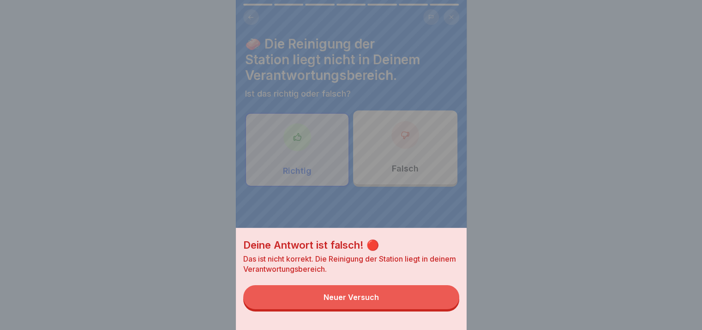
click at [434, 309] on button "Neuer Versuch" at bounding box center [351, 297] width 216 height 24
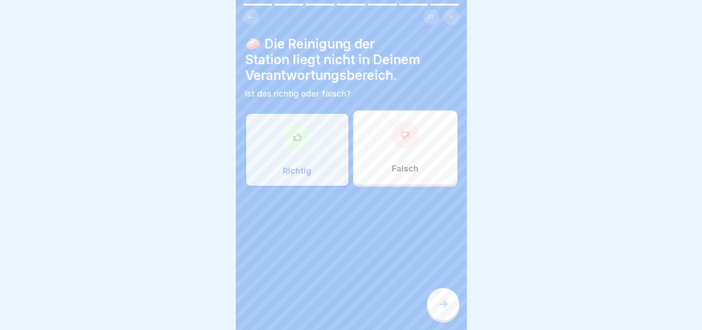
click at [375, 155] on div "Falsch" at bounding box center [405, 147] width 104 height 74
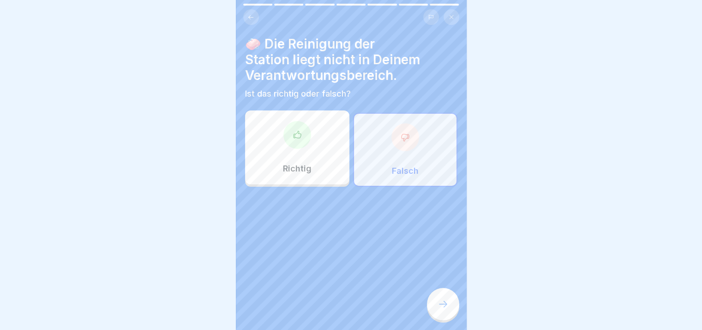
click at [452, 315] on div at bounding box center [443, 304] width 32 height 32
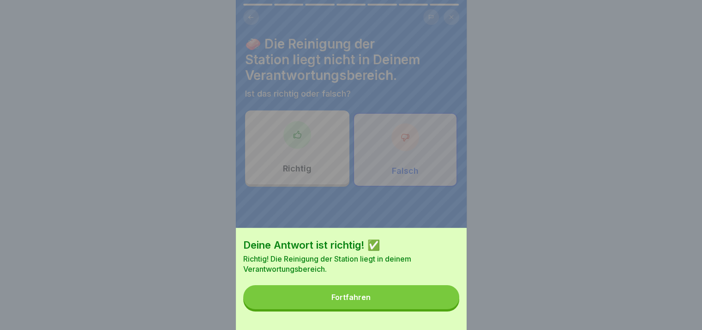
click at [425, 300] on button "Fortfahren" at bounding box center [351, 297] width 216 height 24
